Goal: Navigation & Orientation: Find specific page/section

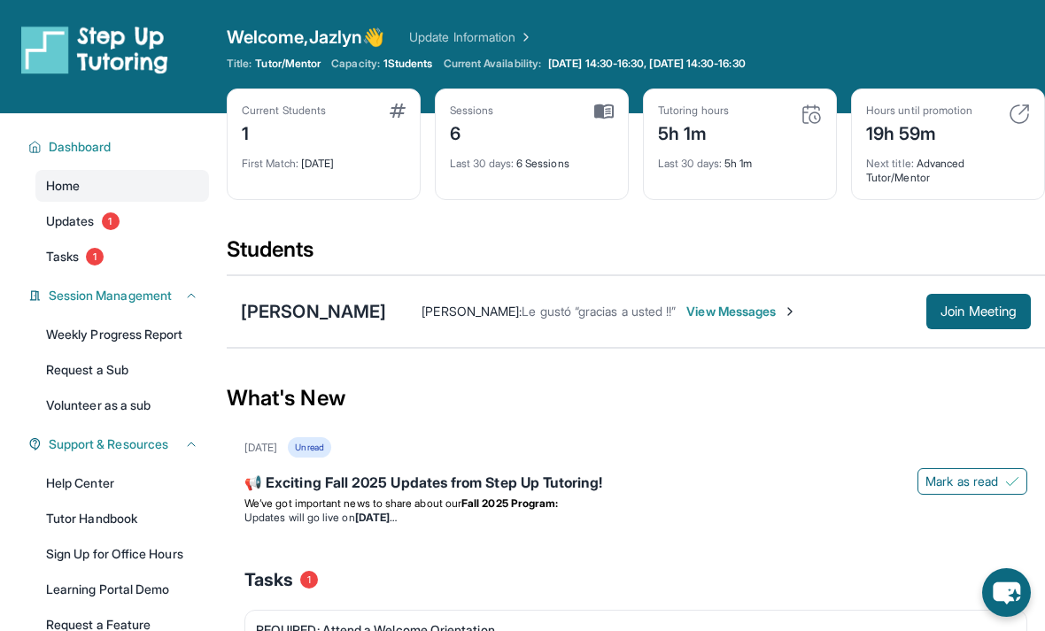
click at [986, 324] on button "Join Meeting" at bounding box center [978, 311] width 104 height 35
click at [977, 313] on span "Join Meeting" at bounding box center [978, 311] width 76 height 11
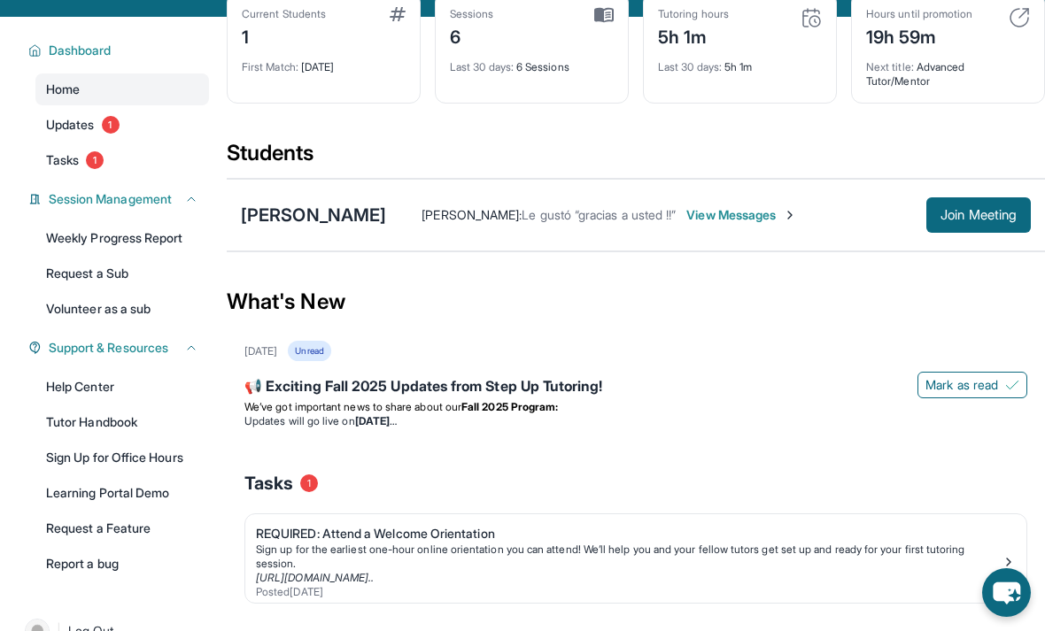
scroll to position [98, 0]
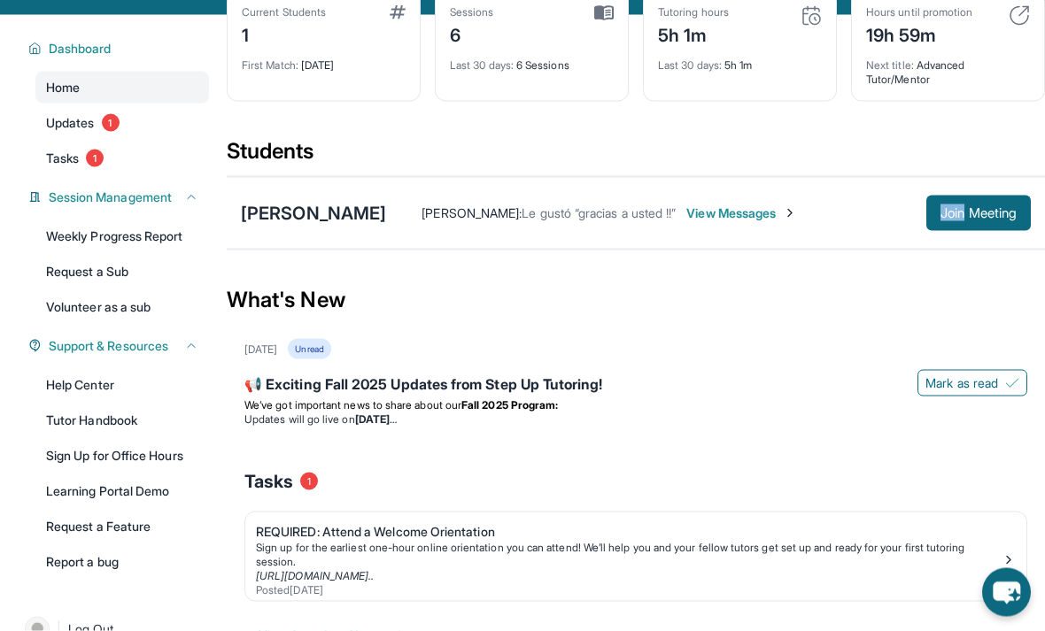
click at [939, 229] on button "Join Meeting" at bounding box center [978, 213] width 104 height 35
click at [948, 238] on div "Melody Cornejo Maribel Martinez : Le gustó “gracias a usted !!” View Messages J…" at bounding box center [636, 212] width 818 height 73
click at [83, 166] on link "Tasks 1" at bounding box center [122, 158] width 174 height 32
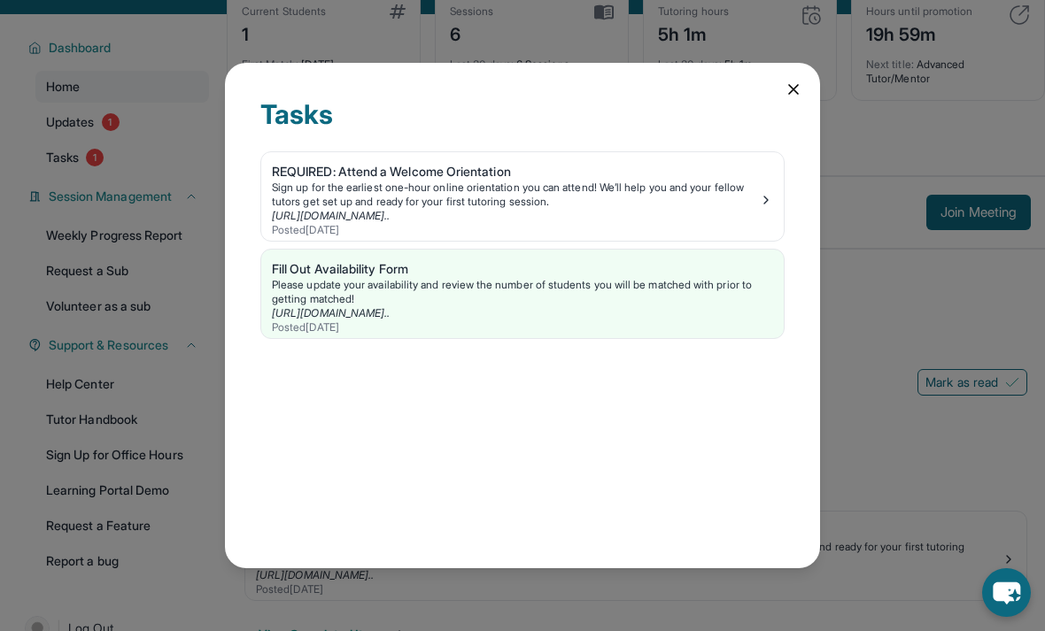
click at [213, 261] on div "Tasks REQUIRED: Attend a Welcome Orientation Sign up for the earliest one-hour …" at bounding box center [522, 315] width 1045 height 631
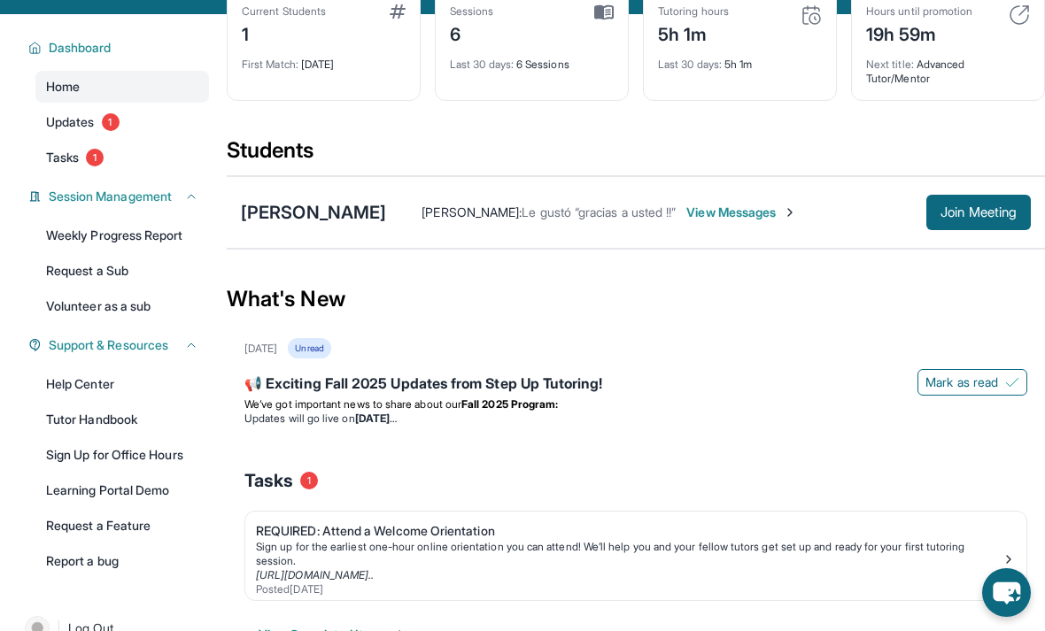
click at [91, 145] on link "Tasks 1" at bounding box center [122, 158] width 174 height 32
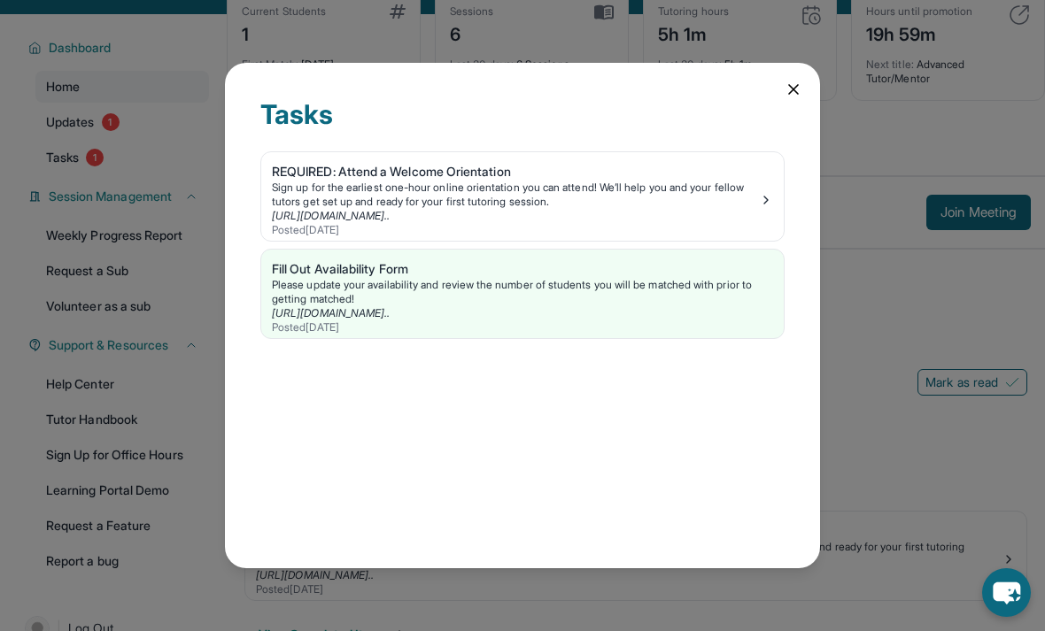
click at [382, 305] on div "Please update your availability and review the number of students you will be m…" at bounding box center [522, 292] width 501 height 28
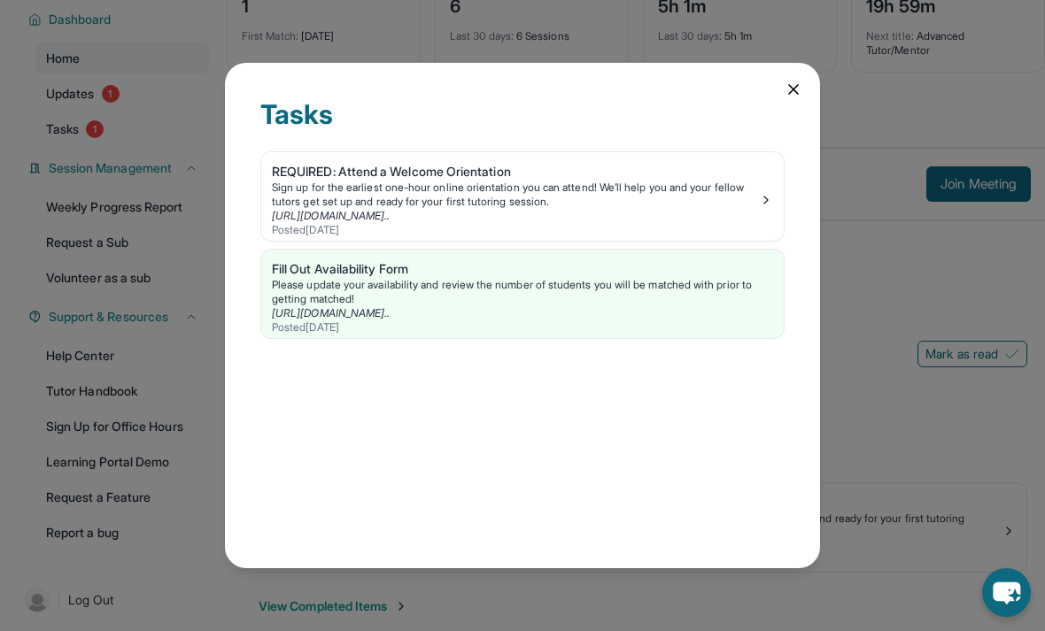
click at [800, 81] on icon at bounding box center [793, 90] width 18 height 18
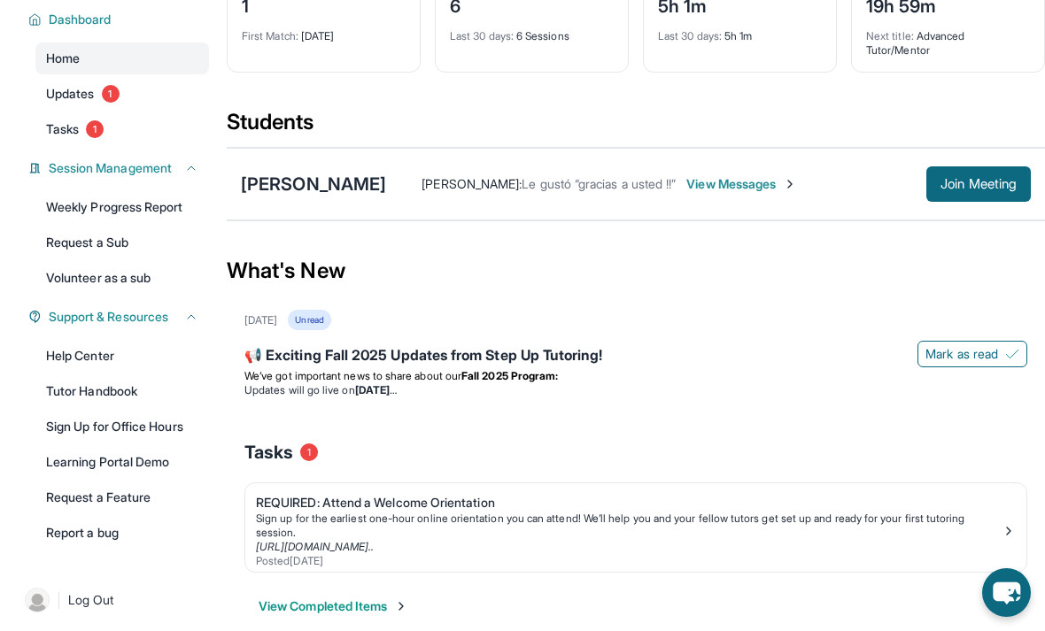
click at [773, 187] on span "View Messages" at bounding box center [741, 184] width 111 height 18
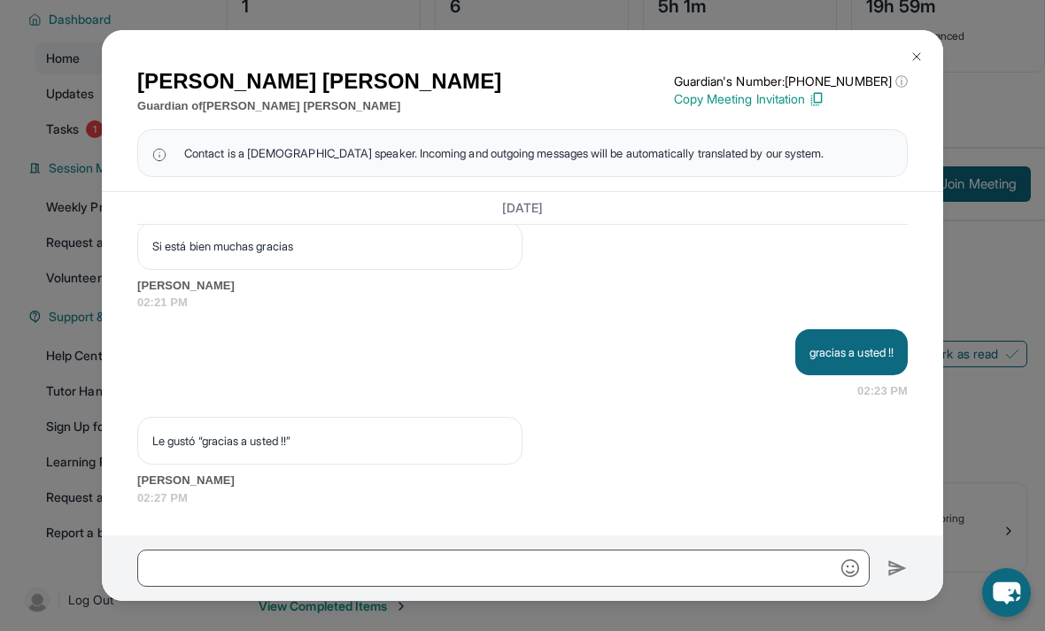
scroll to position [10303, 0]
click at [909, 50] on img at bounding box center [916, 57] width 14 height 14
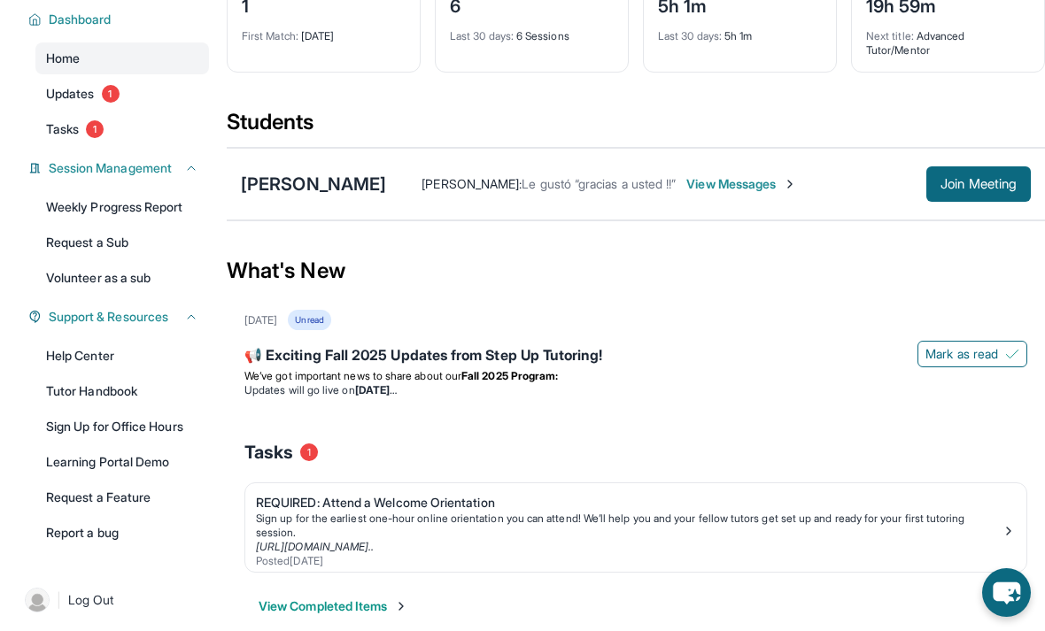
click at [972, 184] on span "Join Meeting" at bounding box center [978, 184] width 76 height 11
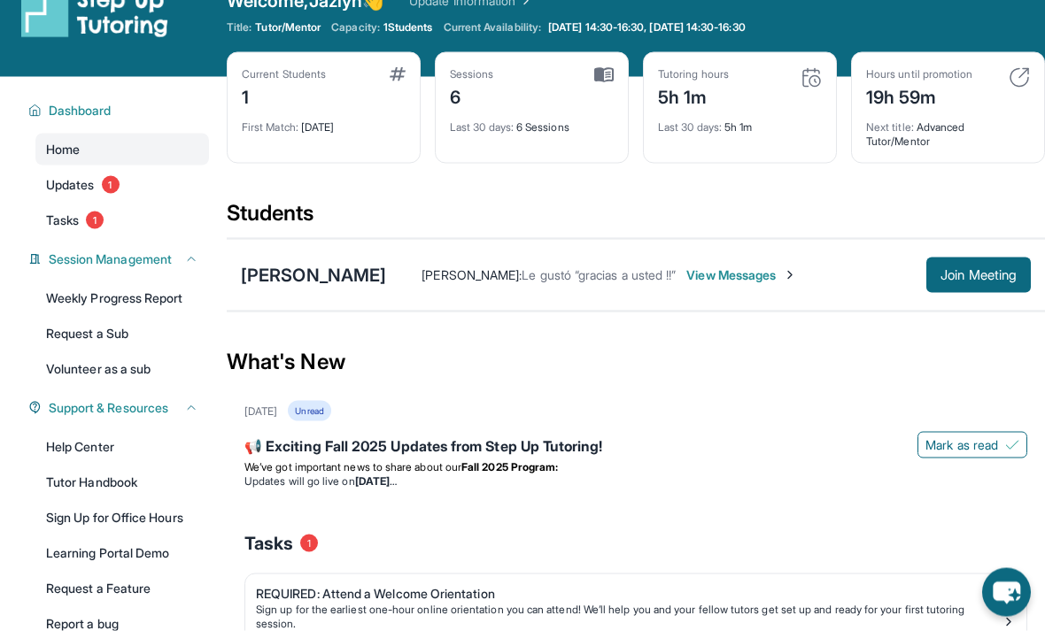
scroll to position [0, 0]
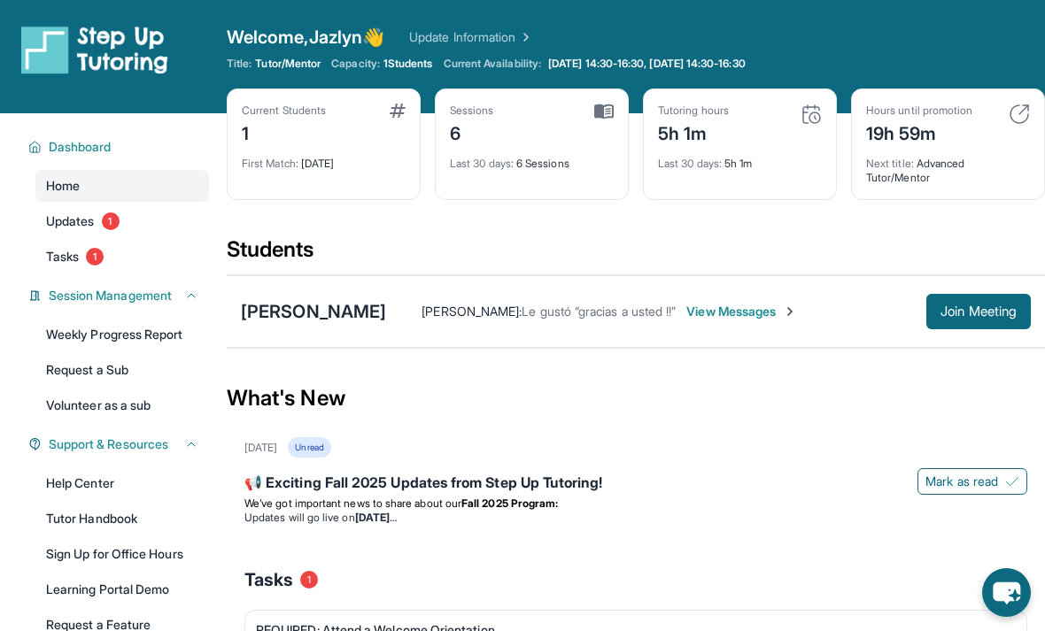
click at [960, 317] on span "Join Meeting" at bounding box center [978, 311] width 76 height 11
click at [768, 318] on span "View Messages" at bounding box center [741, 312] width 111 height 18
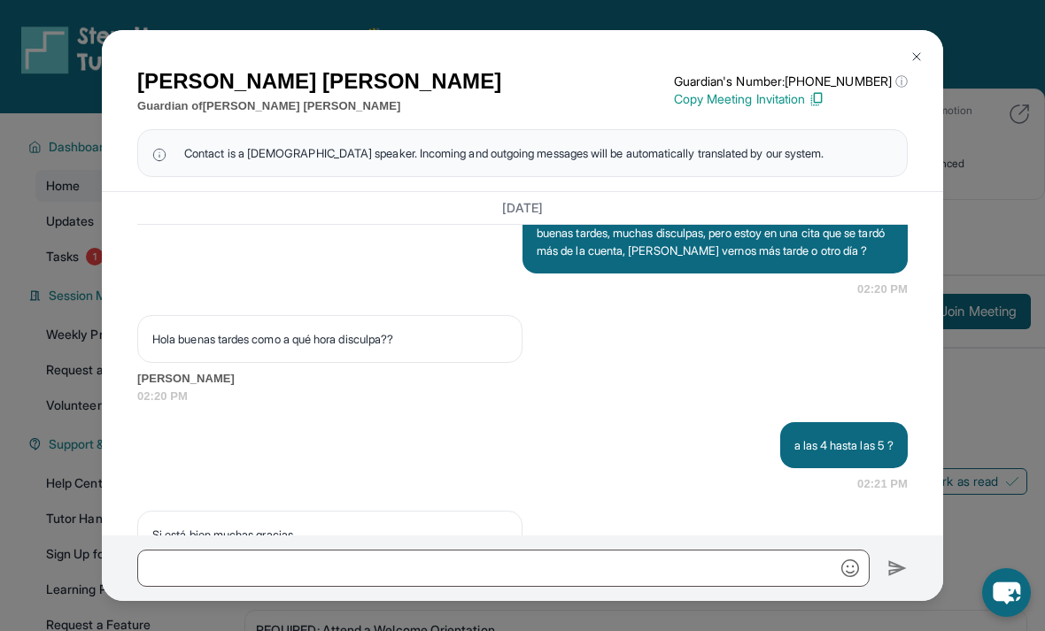
scroll to position [10303, 0]
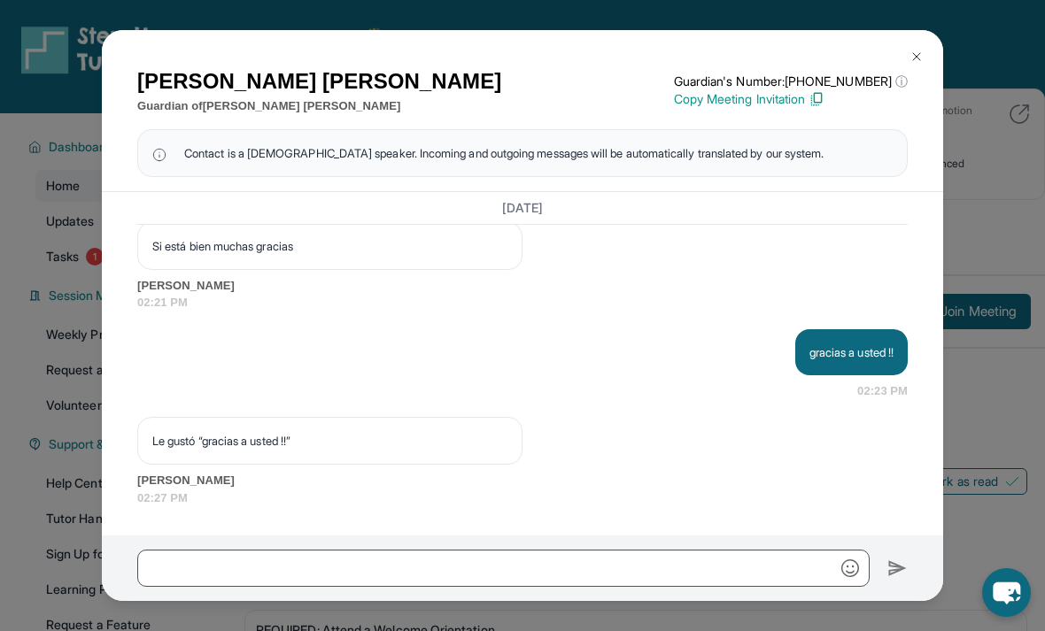
click at [922, 50] on img at bounding box center [916, 57] width 14 height 14
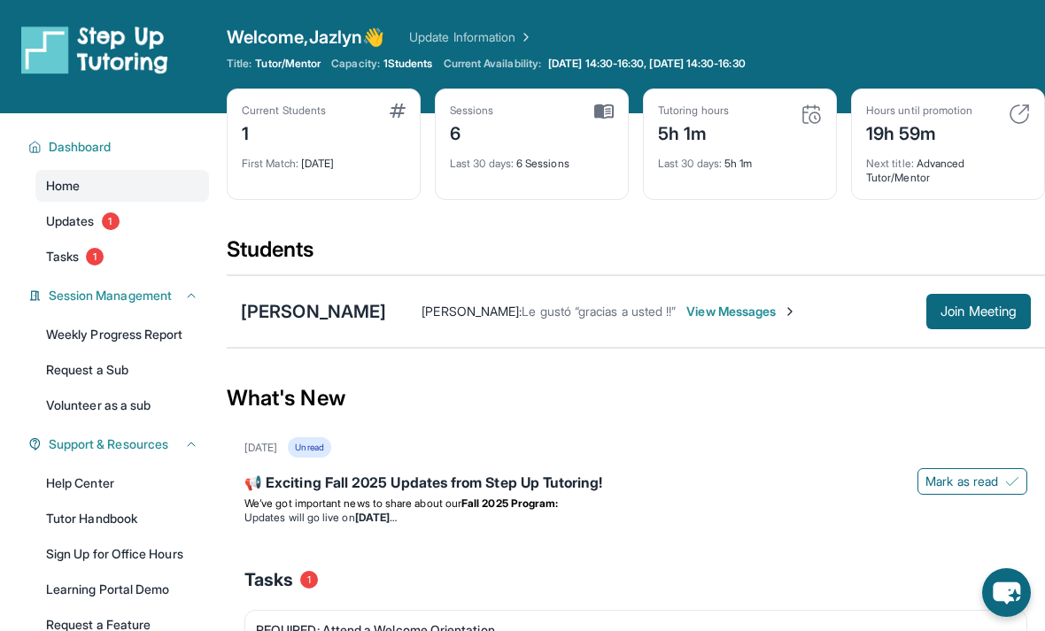
click at [295, 309] on div "Melody Cornejo" at bounding box center [313, 311] width 145 height 25
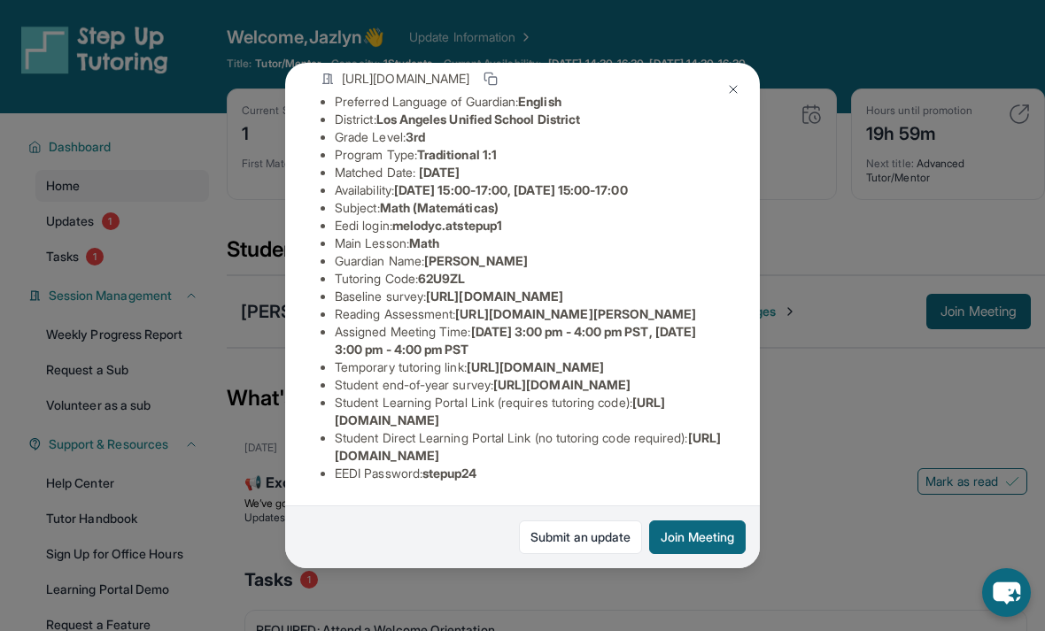
scroll to position [282, 0]
click at [729, 83] on button at bounding box center [732, 89] width 35 height 35
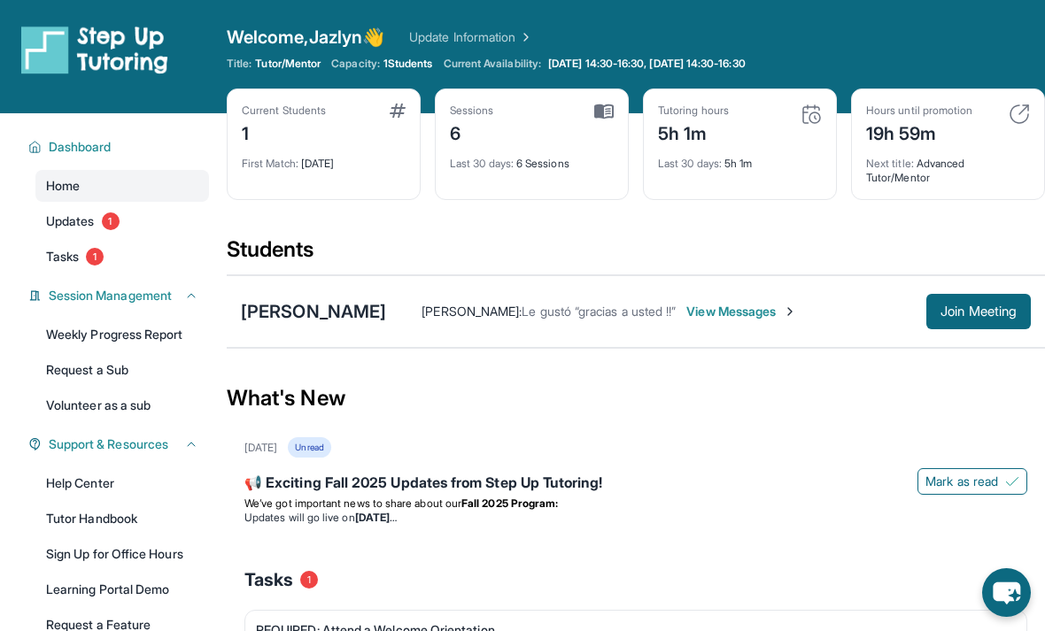
click at [1003, 323] on button "Join Meeting" at bounding box center [978, 311] width 104 height 35
click at [990, 314] on span "Join Meeting" at bounding box center [978, 311] width 76 height 11
click at [995, 320] on button "Join Meeting" at bounding box center [978, 311] width 104 height 35
click at [981, 286] on div "Melody Cornejo Maribel Martinez : Le gustó “gracias a usted !!” View Messages J…" at bounding box center [636, 311] width 818 height 73
click at [975, 320] on button "Join Meeting" at bounding box center [978, 311] width 104 height 35
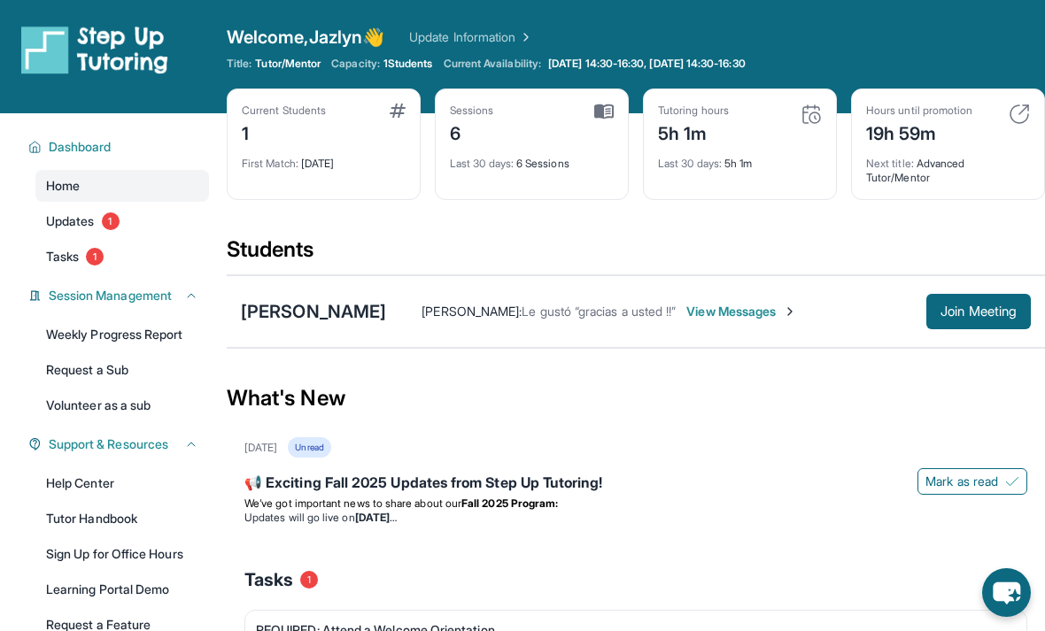
click at [958, 328] on button "Join Meeting" at bounding box center [978, 311] width 104 height 35
click at [60, 141] on span "Dashboard" at bounding box center [80, 147] width 63 height 18
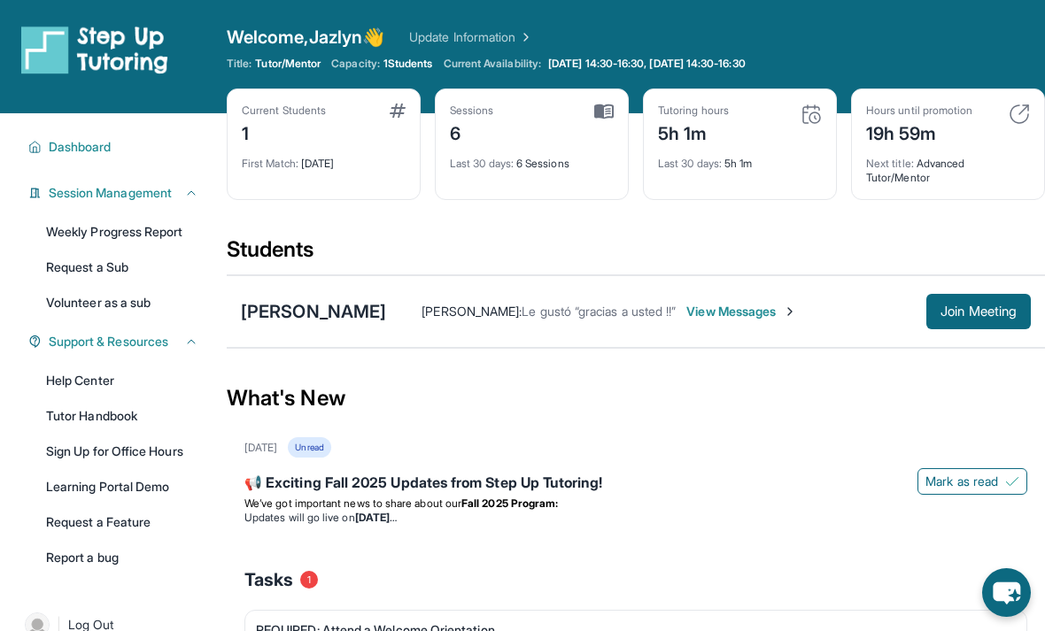
click at [74, 140] on span "Dashboard" at bounding box center [80, 147] width 63 height 18
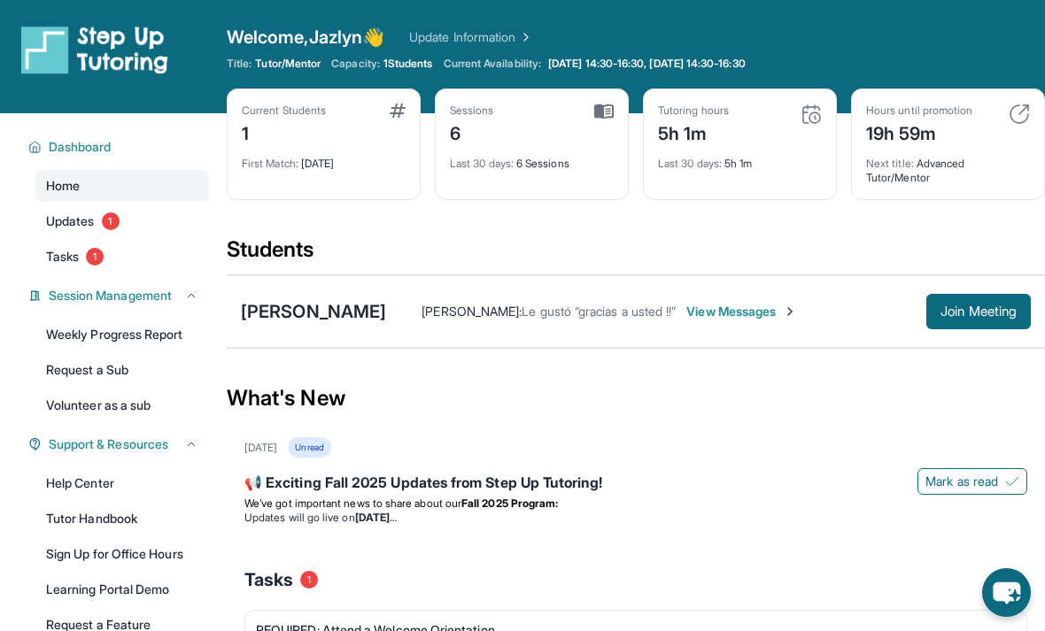
click at [996, 315] on span "Join Meeting" at bounding box center [978, 311] width 76 height 11
click at [972, 310] on span "Join Meeting" at bounding box center [978, 311] width 76 height 11
click at [945, 286] on div "Melody Cornejo Maribel Martinez : Le gustó “gracias a usted !!” View Messages J…" at bounding box center [636, 311] width 818 height 73
click at [957, 328] on button "Join Meeting" at bounding box center [978, 311] width 104 height 35
click at [978, 326] on button "Join Meeting" at bounding box center [978, 311] width 104 height 35
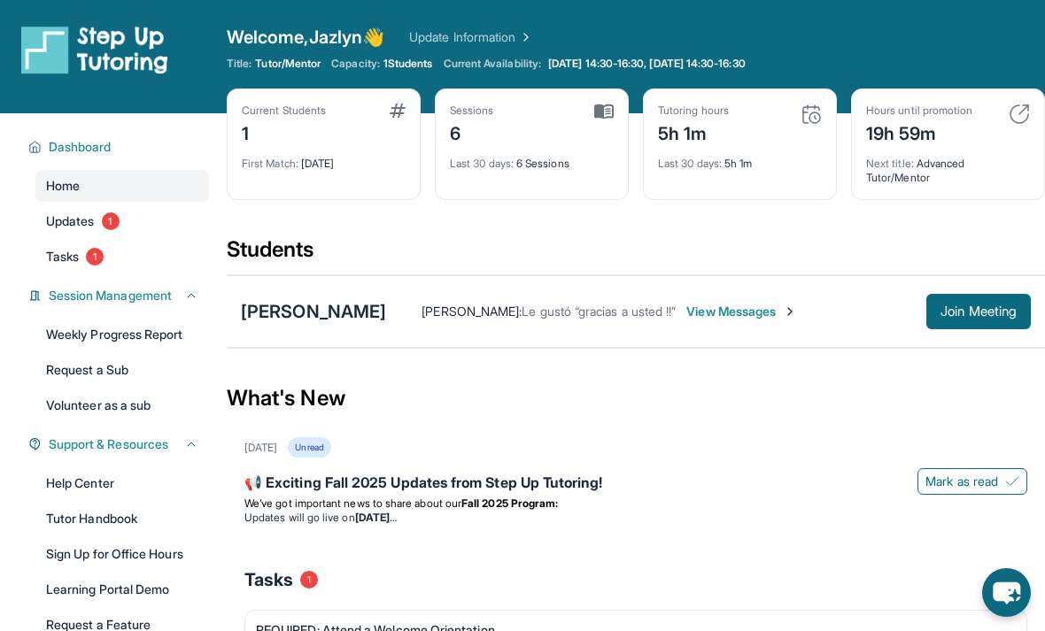
click at [970, 306] on span "Join Meeting" at bounding box center [978, 311] width 76 height 11
click at [954, 294] on button "Join Meeting" at bounding box center [978, 311] width 104 height 35
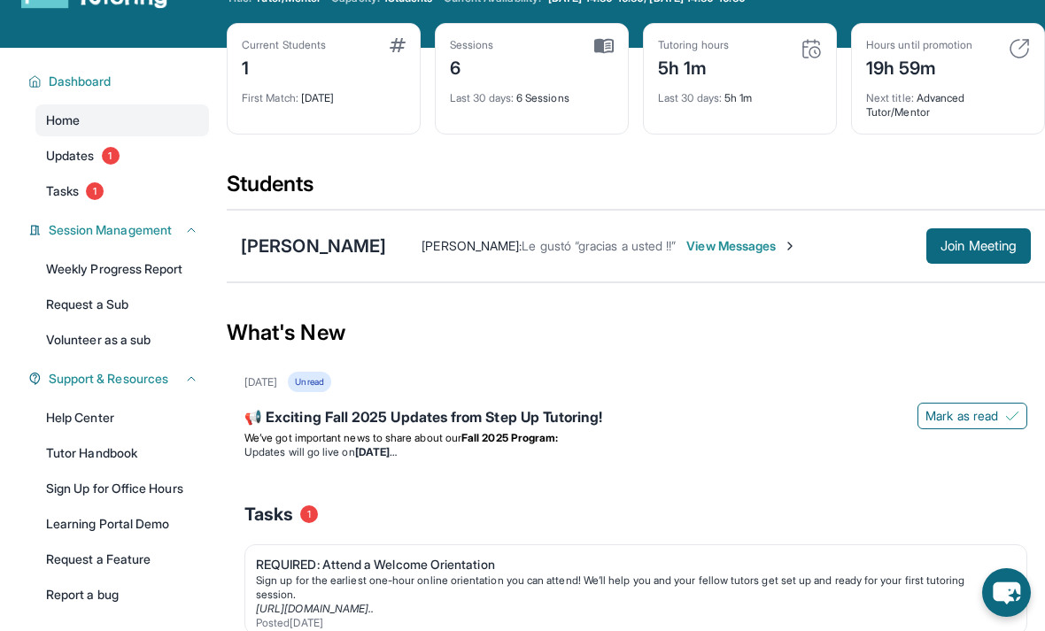
scroll to position [104, 0]
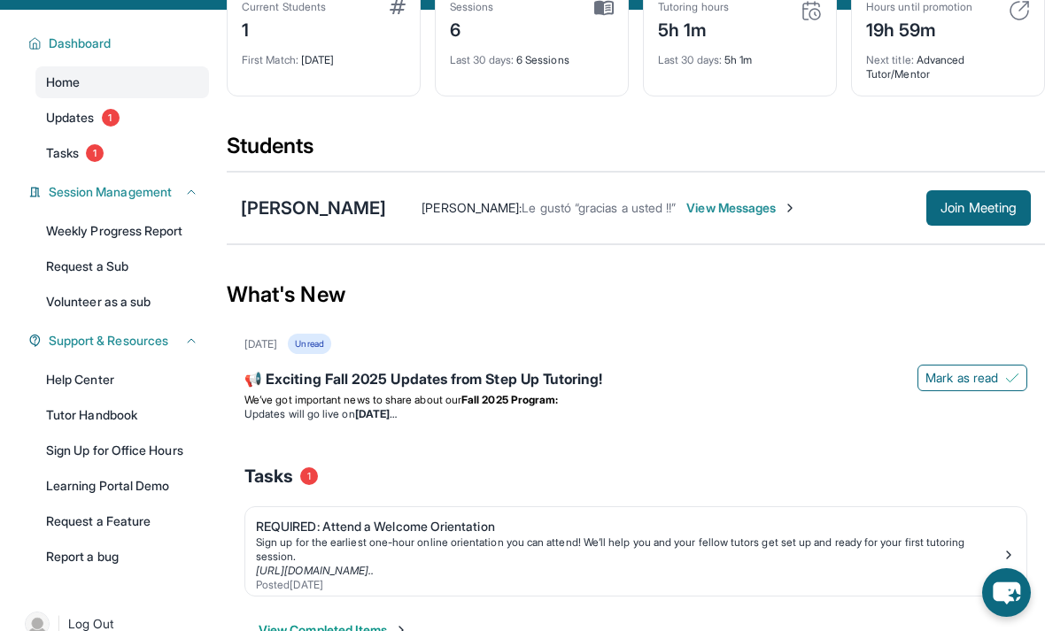
click at [154, 419] on link "Tutor Handbook" at bounding box center [122, 415] width 174 height 32
click at [984, 224] on button "Join Meeting" at bounding box center [978, 207] width 104 height 35
click at [973, 213] on span "Join Meeting" at bounding box center [978, 208] width 76 height 11
click at [977, 209] on span "Join Meeting" at bounding box center [978, 208] width 76 height 11
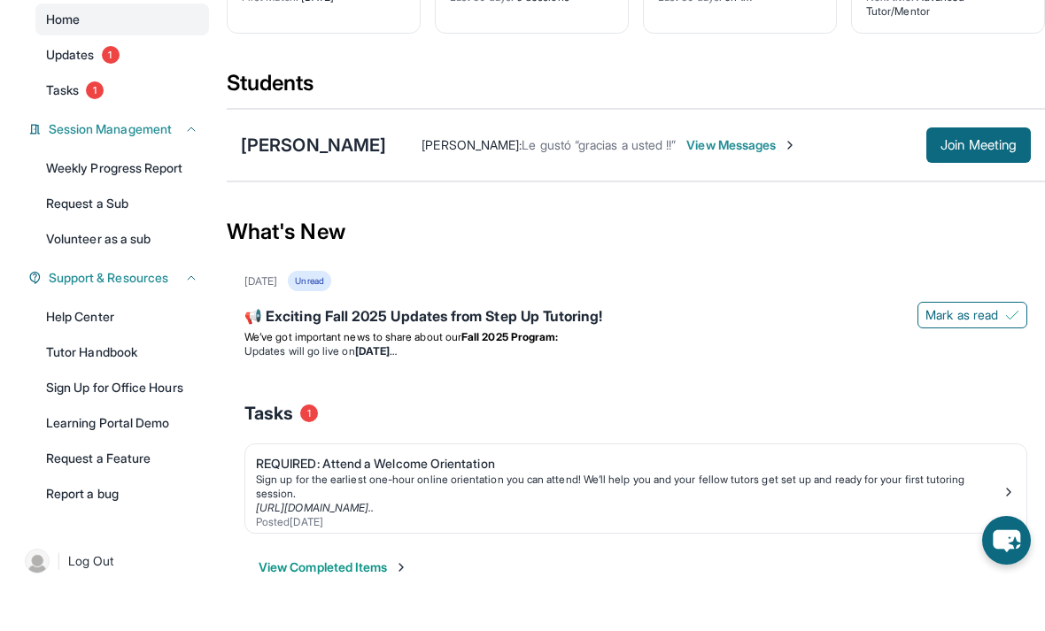
scroll to position [113, 0]
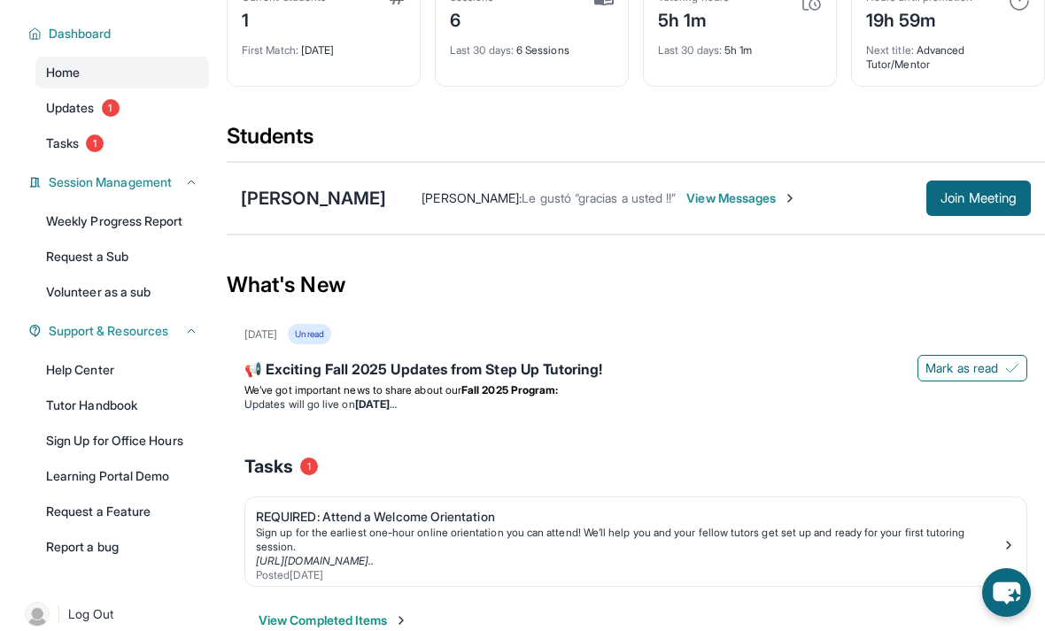
click at [58, 37] on span "Dashboard" at bounding box center [80, 34] width 63 height 18
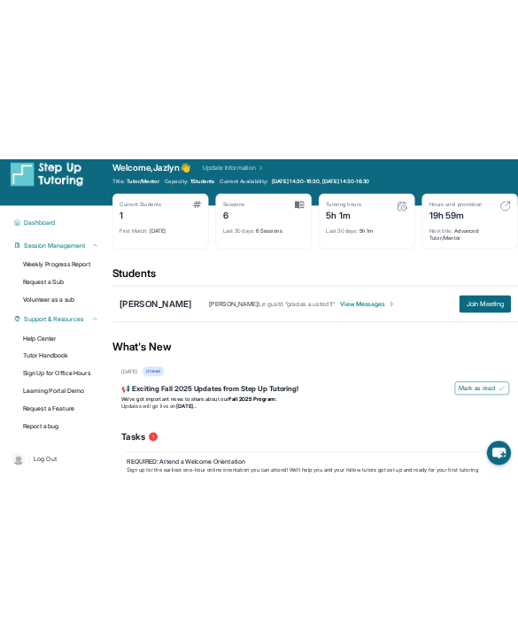
scroll to position [0, 0]
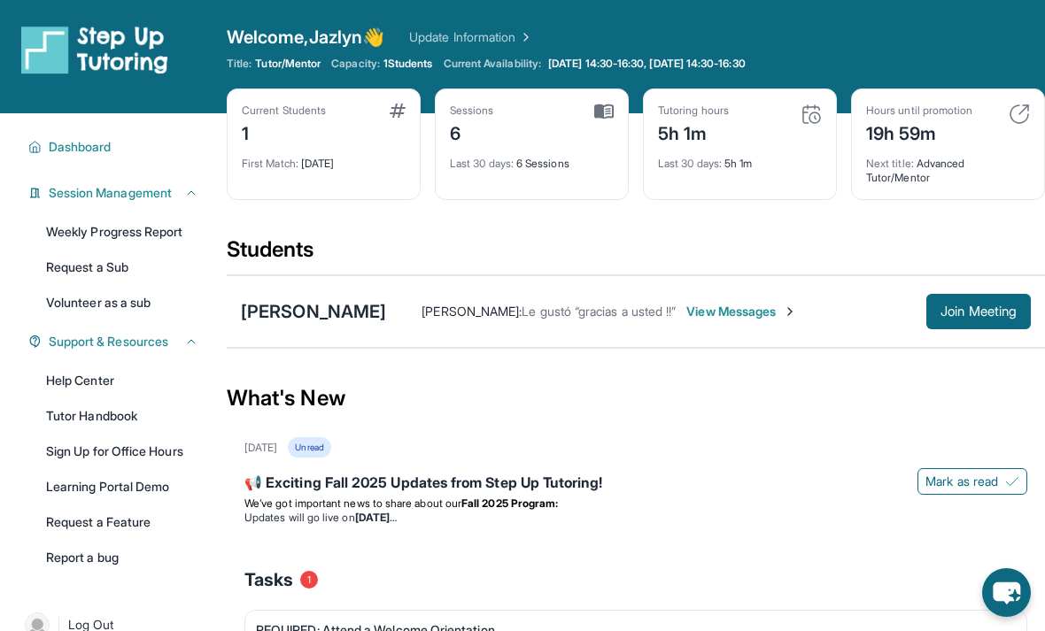
click at [471, 36] on link "Update Information" at bounding box center [471, 37] width 124 height 18
click at [143, 58] on img at bounding box center [94, 50] width 147 height 50
click at [499, 13] on div "Open sidebar Welcome, Jazlyn 👋 Update Information Title: Tutor/Mentor Capacity:…" at bounding box center [522, 56] width 1045 height 113
click at [533, 45] on img at bounding box center [524, 37] width 18 height 18
click at [460, 28] on link "Update Information" at bounding box center [471, 37] width 124 height 18
